Goal: Task Accomplishment & Management: Manage account settings

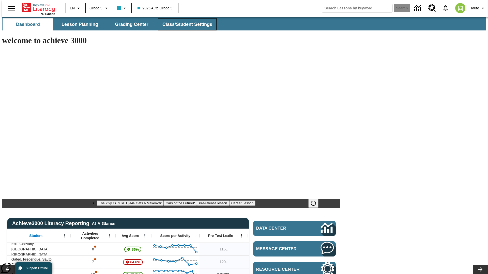
click at [184, 24] on span "Class/Student Settings" at bounding box center [187, 25] width 50 height 6
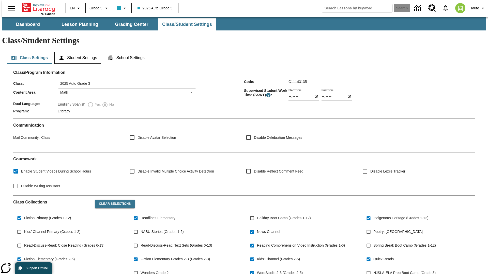
click at [76, 52] on button "Student Settings" at bounding box center [77, 58] width 46 height 12
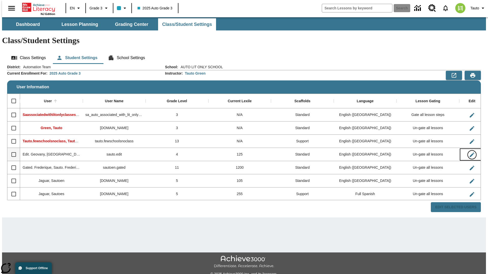
click at [469, 153] on icon "Edit User" at bounding box center [471, 155] width 5 height 5
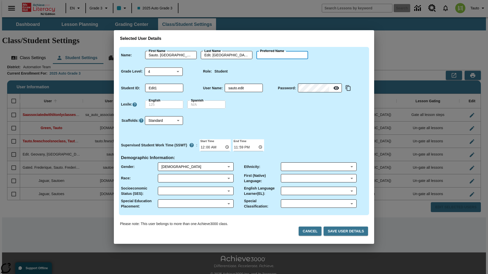
type input "[PERSON_NAME]"
click at [312, 231] on button "Cancel" at bounding box center [309, 231] width 23 height 9
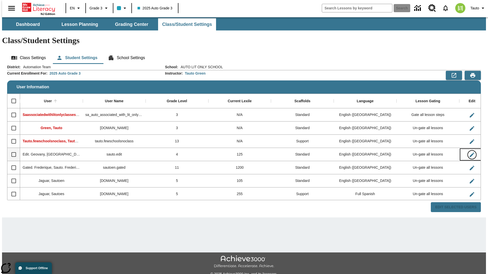
click at [469, 153] on icon "Edit User" at bounding box center [471, 155] width 5 height 5
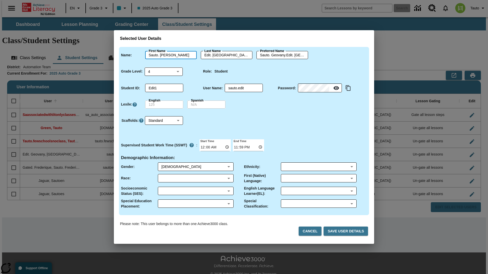
type input "Sauto. [PERSON_NAME]"
type input "Edit. [PERSON_NAME]"
type input "Sauto. [PERSON_NAME].Edit. [PERSON_NAME]"
click at [164, 71] on body "Skip to main content NJ Edition EN Grade 3 2025 Auto Grade 3 Search 0 Tauto Das…" at bounding box center [244, 151] width 484 height 268
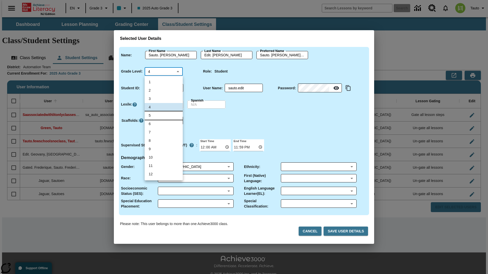
click at [164, 112] on li "5" at bounding box center [164, 116] width 38 height 8
type input "5"
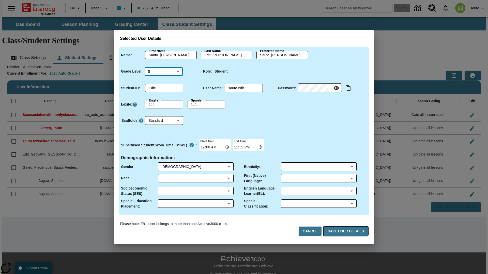
click at [346, 231] on button "Save User Details" at bounding box center [345, 231] width 44 height 9
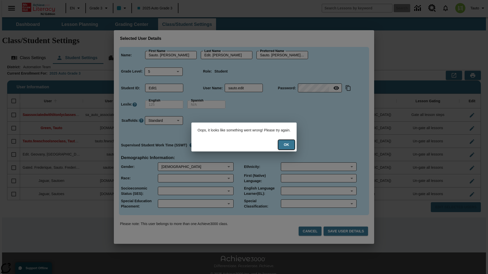
click at [290, 145] on button "Ok" at bounding box center [286, 144] width 16 height 9
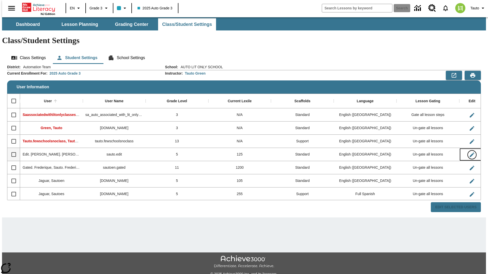
click at [469, 153] on icon "Edit User" at bounding box center [471, 155] width 5 height 5
